Goal: Obtain resource: Download file/media

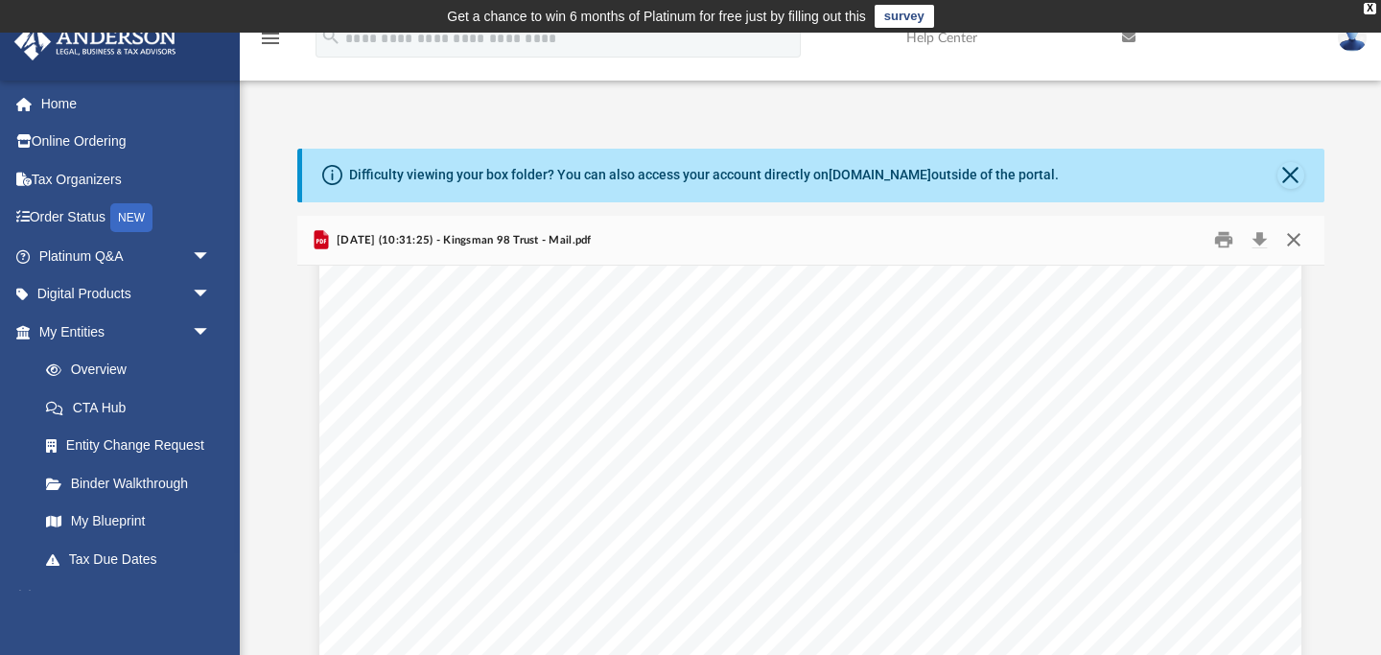
click at [1297, 234] on button "Close" at bounding box center [1293, 240] width 35 height 30
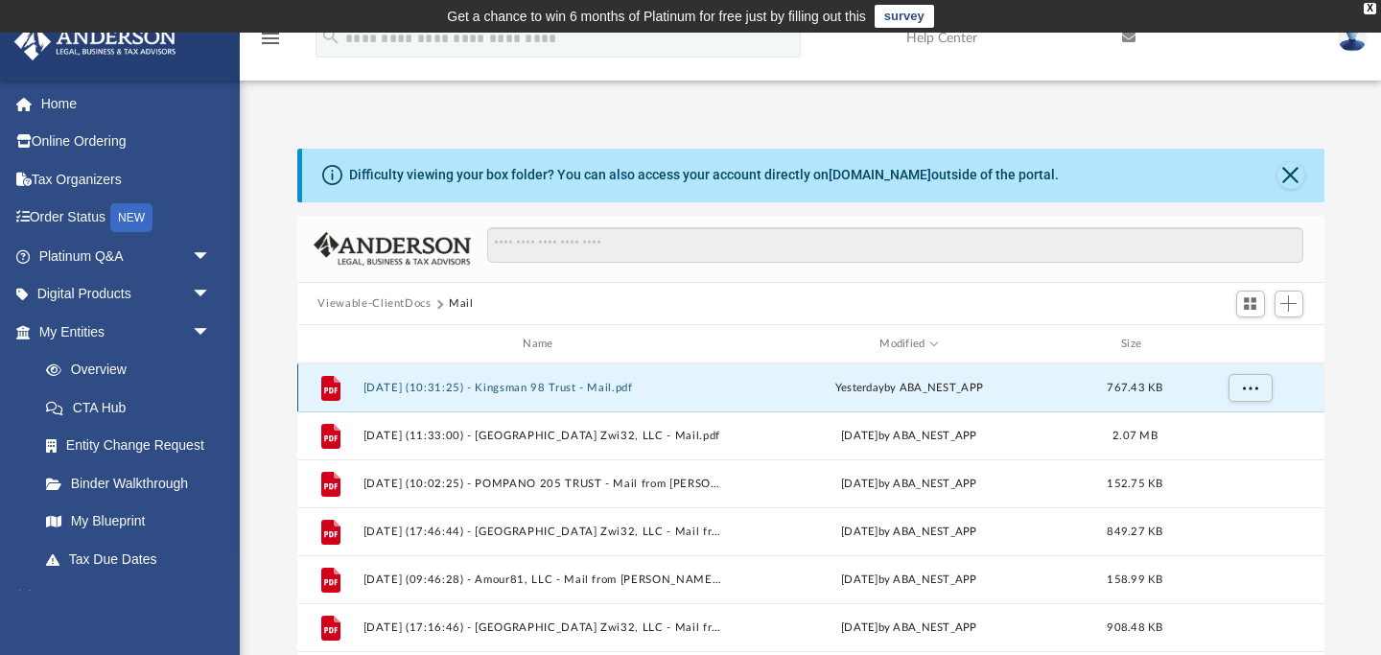
click at [642, 384] on button "[DATE] (10:31:25) - Kingsman 98 Trust - Mail.pdf" at bounding box center [541, 388] width 359 height 12
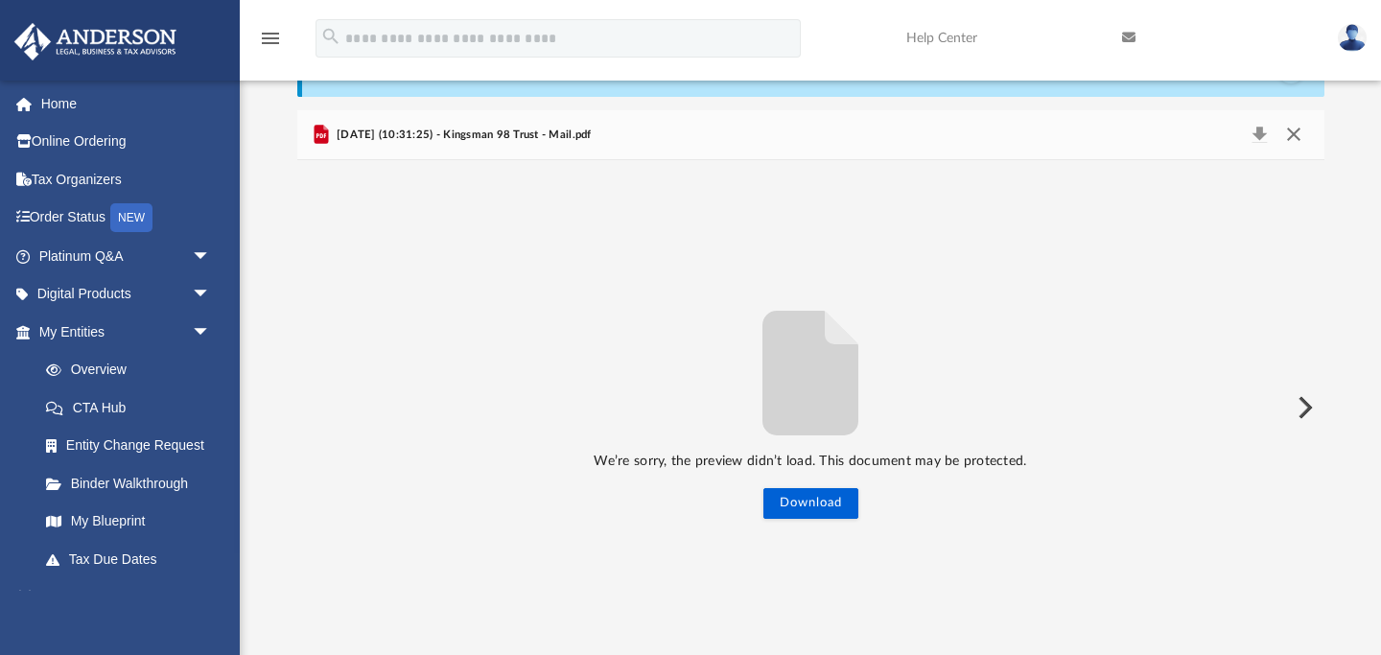
click at [1292, 135] on button "Close" at bounding box center [1293, 135] width 35 height 27
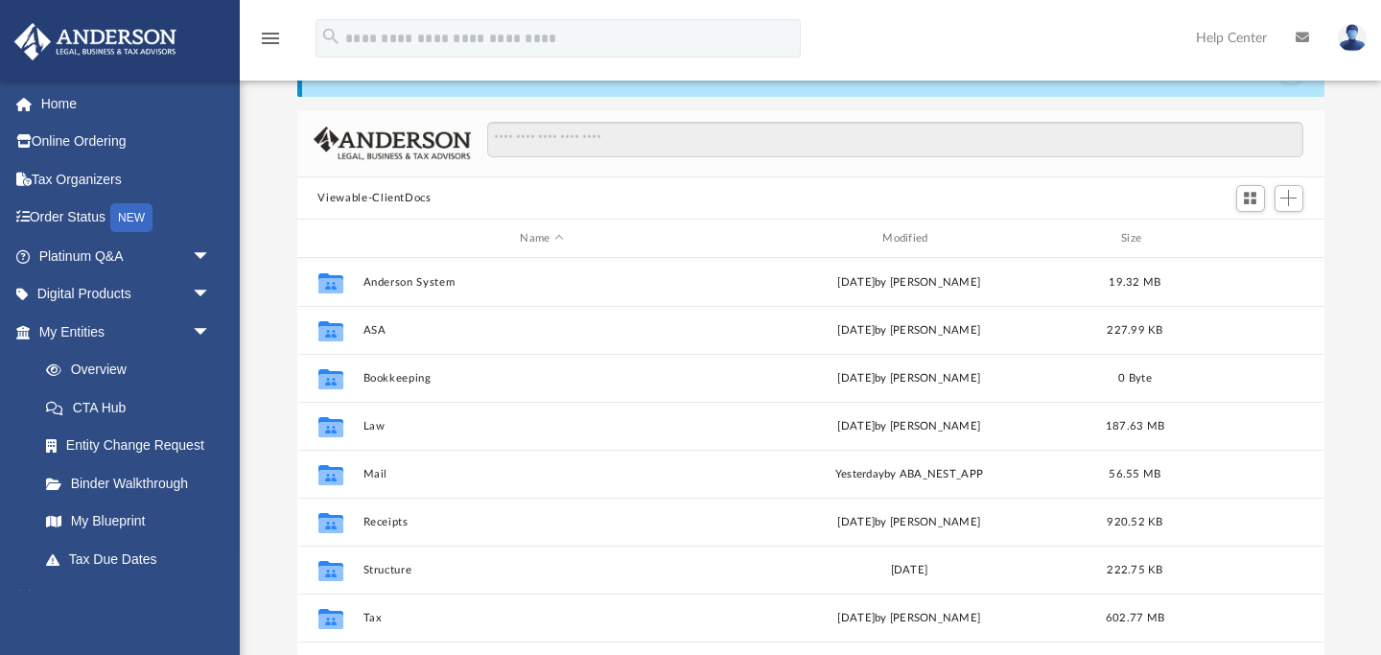
scroll to position [435, 1027]
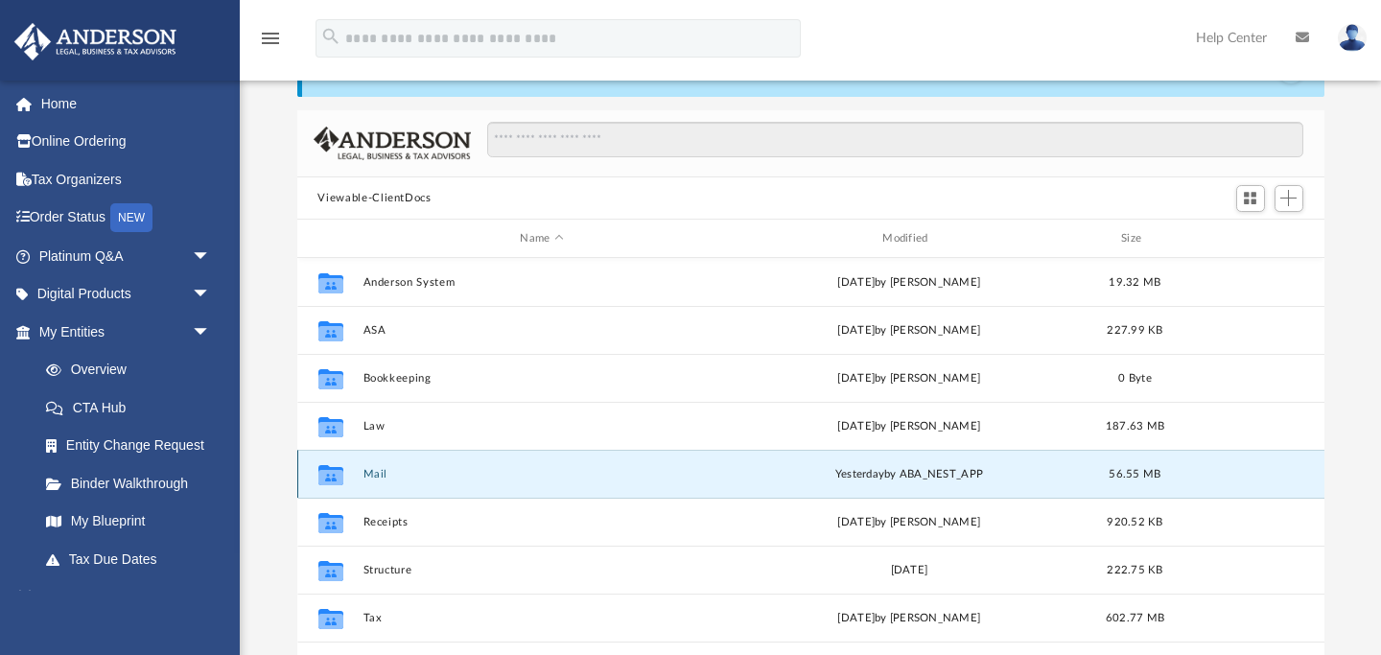
click at [372, 474] on button "Mail" at bounding box center [541, 474] width 359 height 12
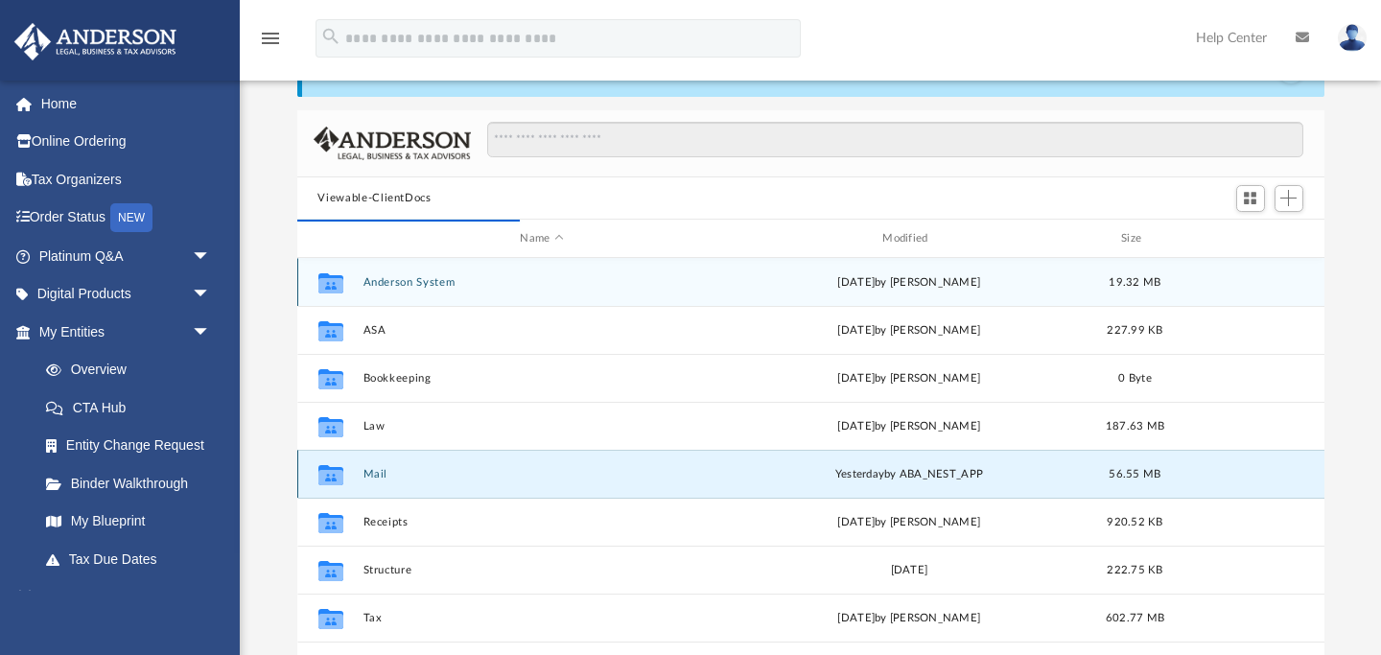
scroll to position [1, 1]
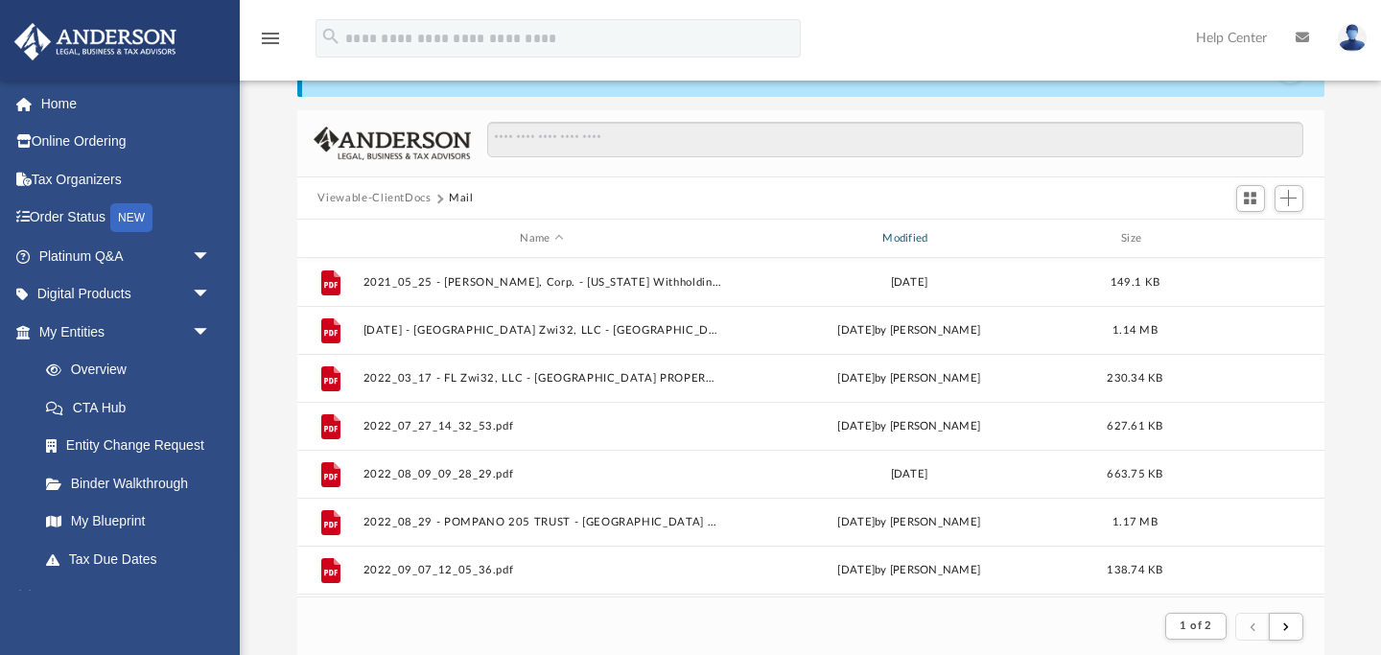
click at [917, 241] on div "Modified" at bounding box center [908, 238] width 359 height 17
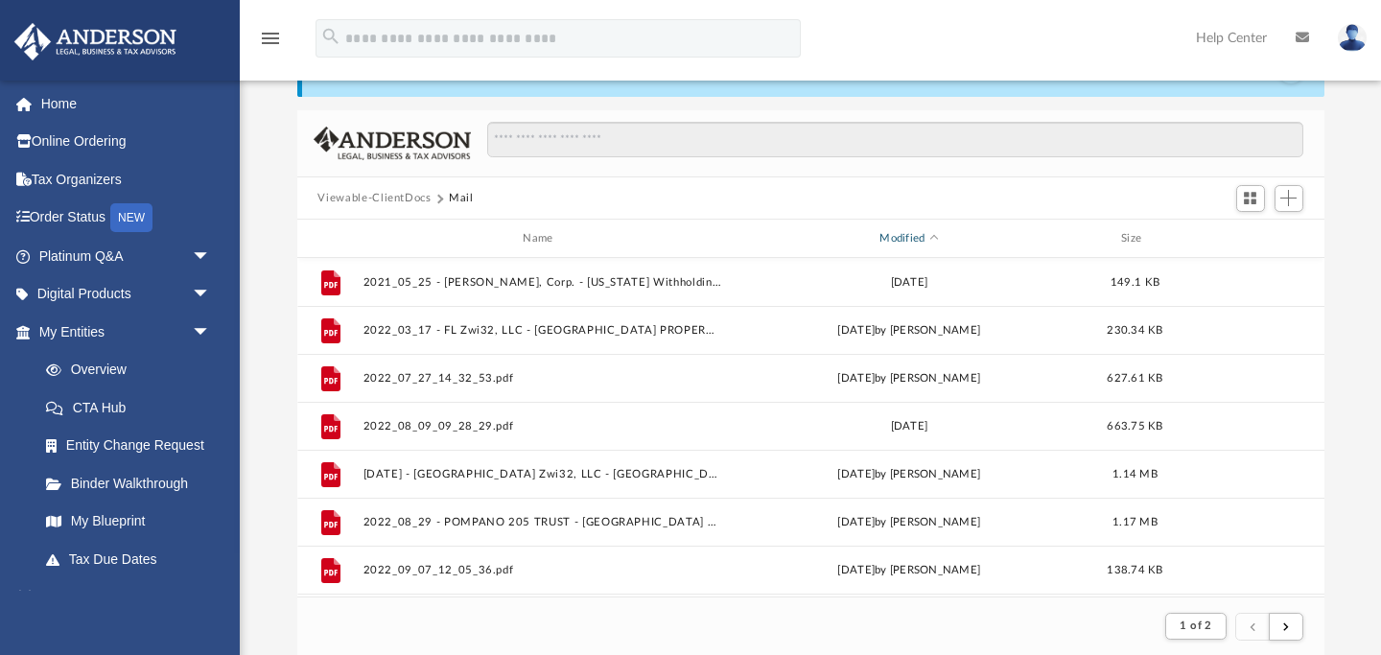
click at [906, 241] on div "Modified" at bounding box center [908, 238] width 359 height 17
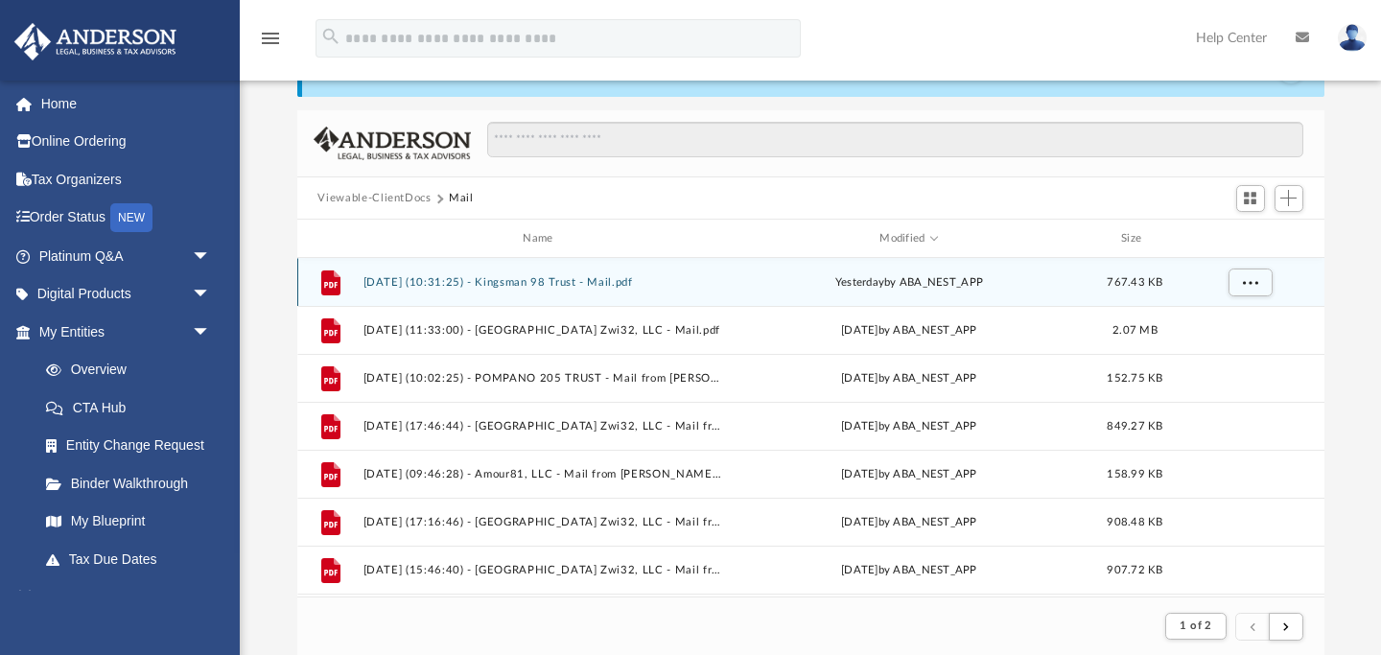
click at [640, 282] on button "[DATE] (10:31:25) - Kingsman 98 Trust - Mail.pdf" at bounding box center [541, 282] width 359 height 12
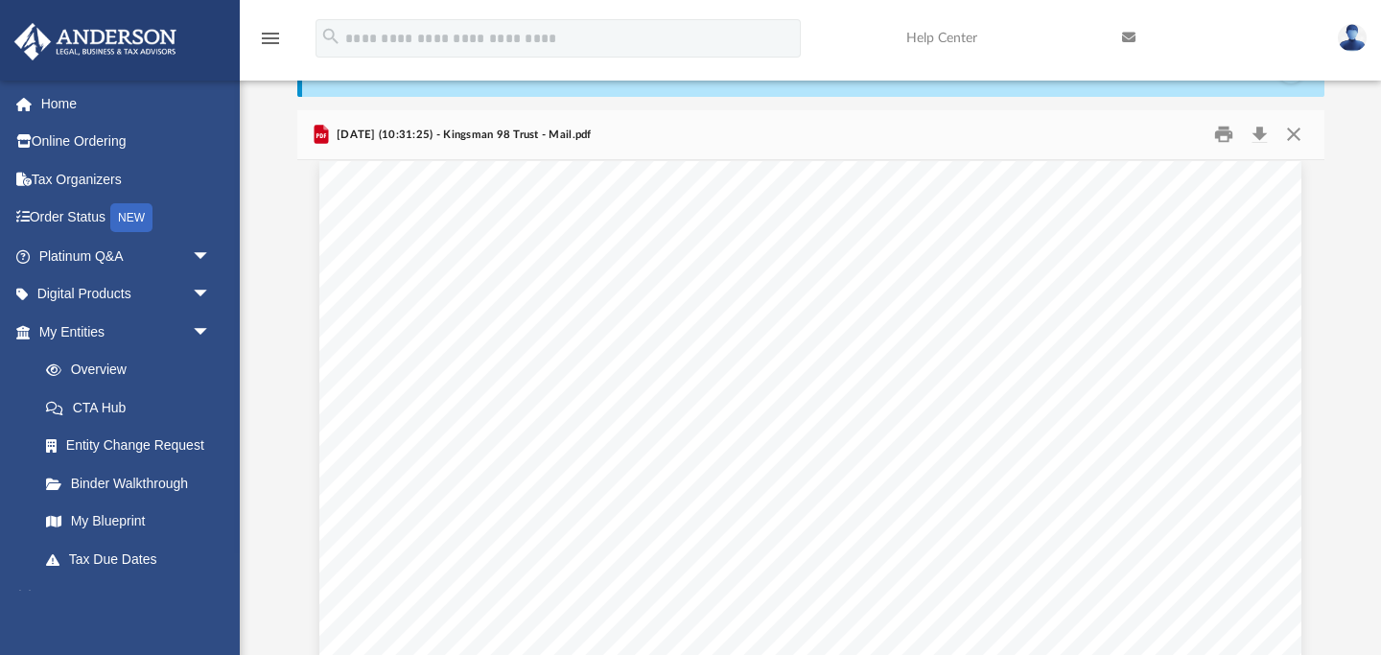
scroll to position [0, 0]
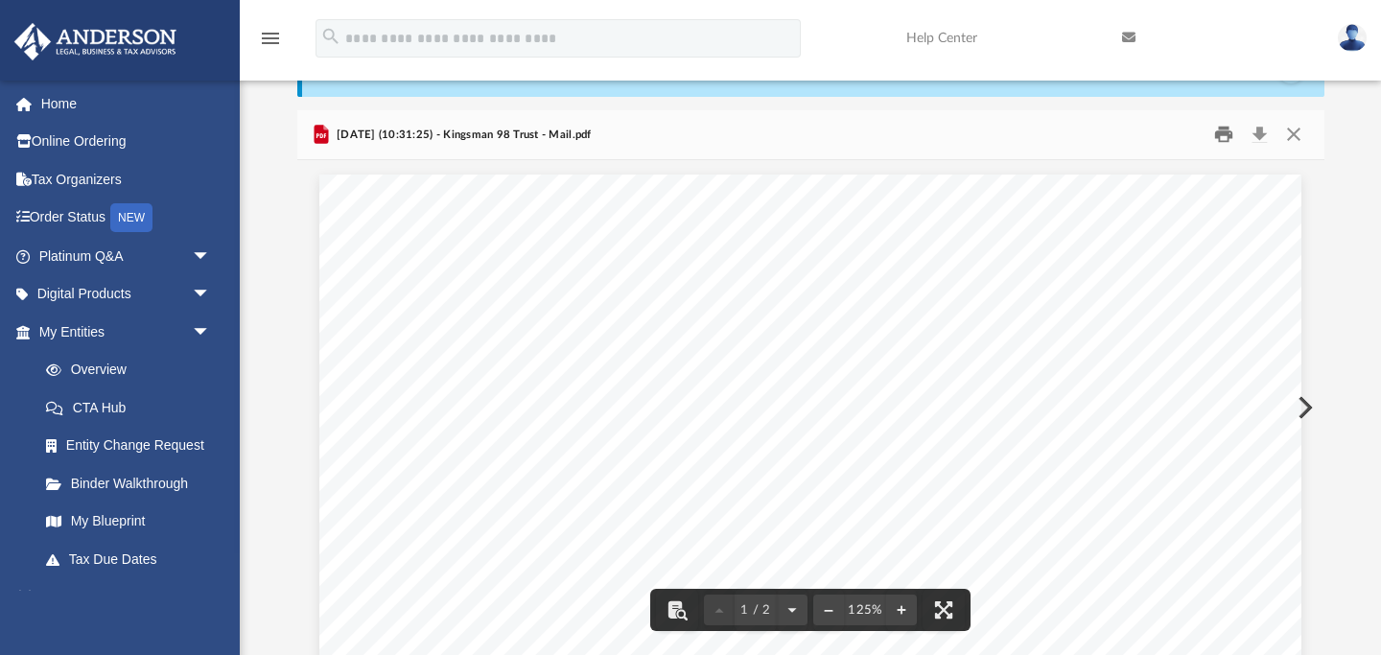
click at [1228, 136] on button "Print" at bounding box center [1223, 135] width 38 height 30
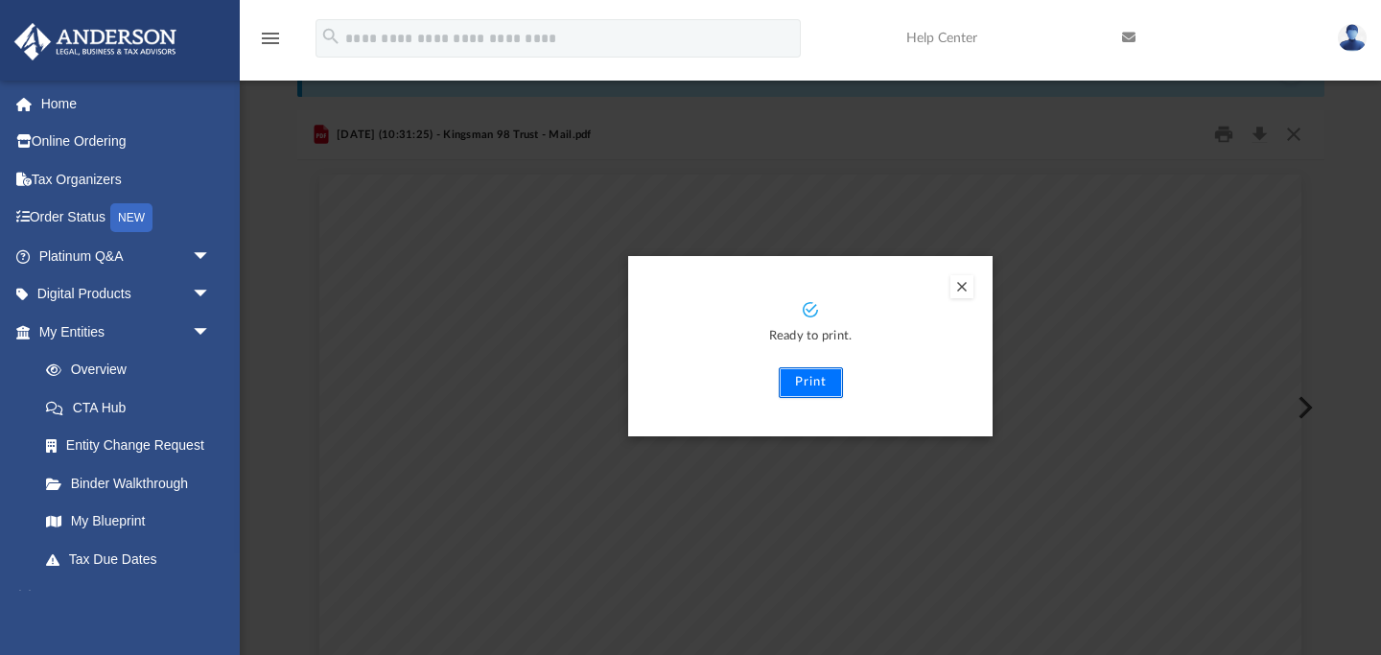
click at [809, 384] on button "Print" at bounding box center [811, 382] width 64 height 31
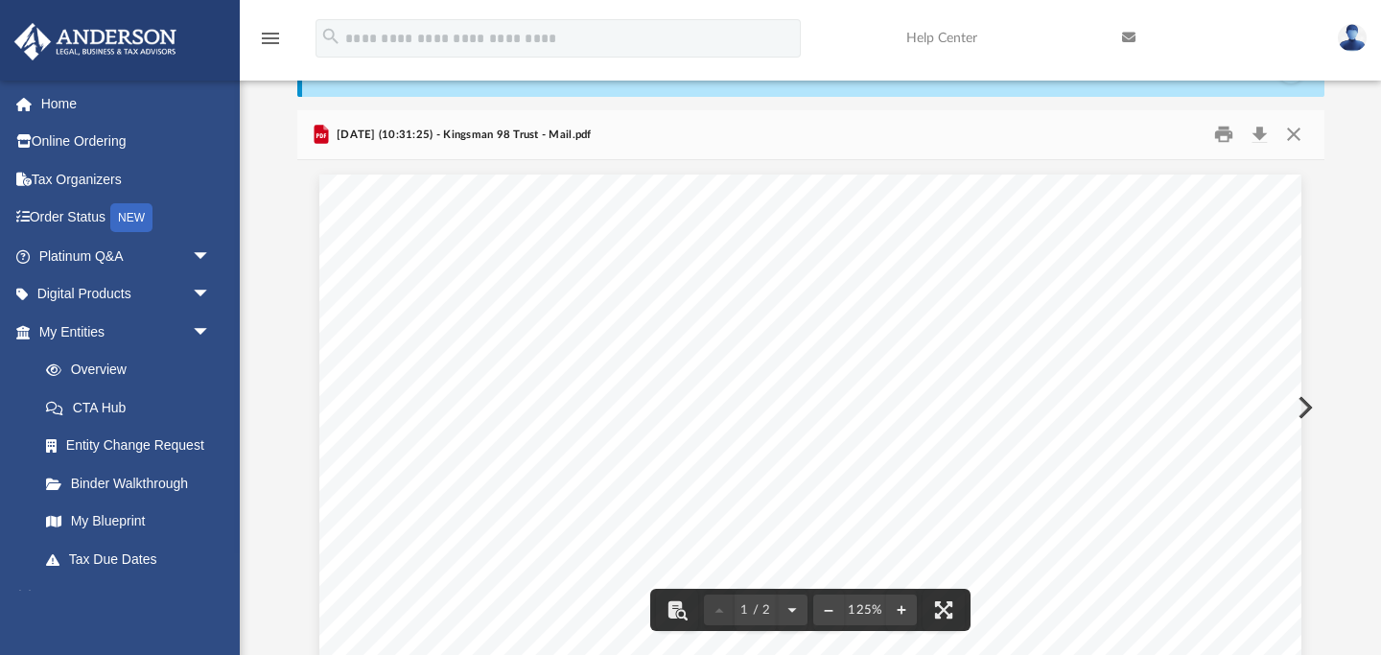
click at [1301, 405] on button "Preview" at bounding box center [1303, 408] width 42 height 54
click at [1218, 131] on button "Print" at bounding box center [1223, 135] width 38 height 30
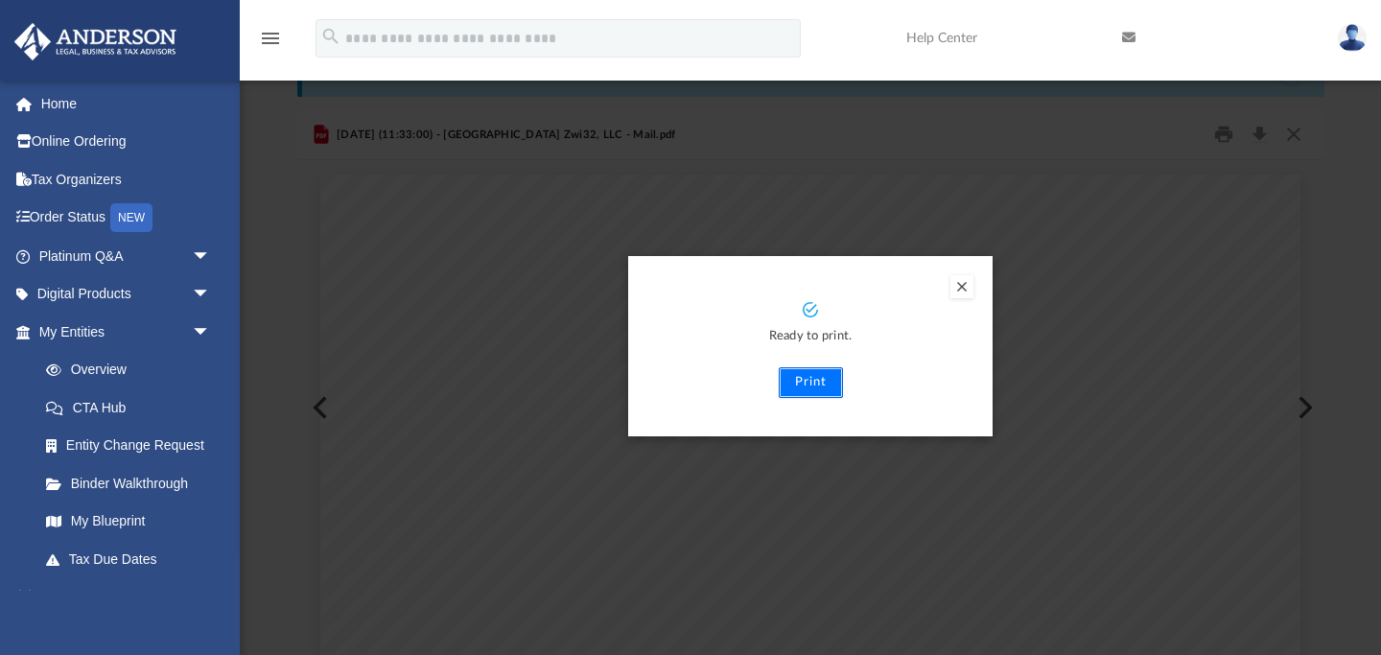
click at [817, 380] on button "Print" at bounding box center [811, 382] width 64 height 31
